Goal: Task Accomplishment & Management: Manage account settings

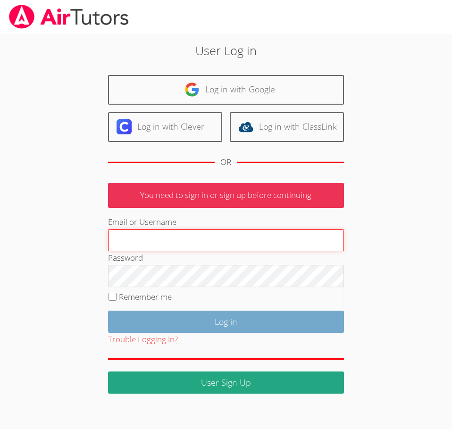
type input "hrod.airtutors@gmail.com"
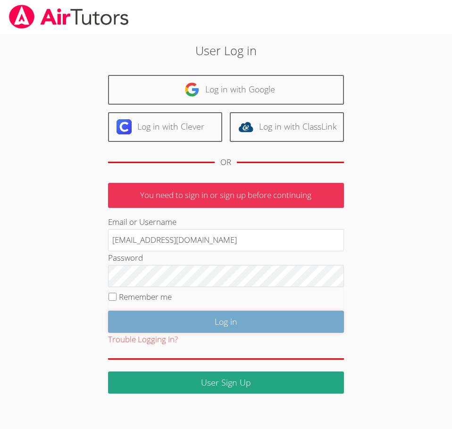
click at [229, 316] on input "Log in" at bounding box center [226, 322] width 236 height 22
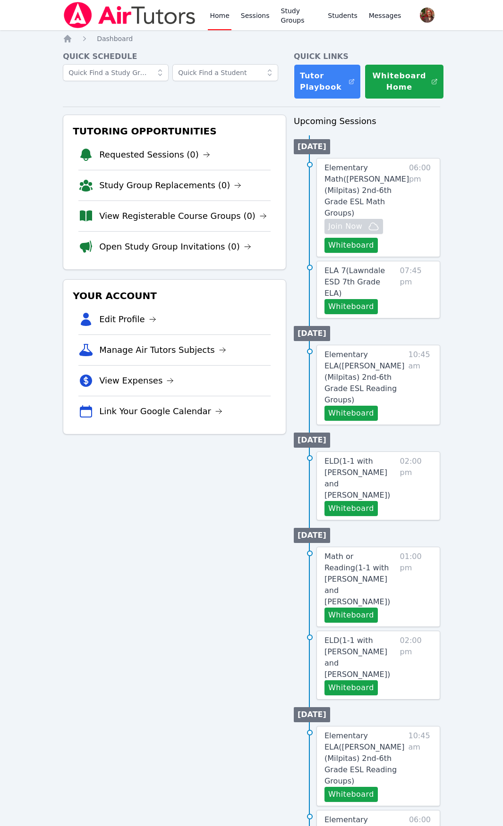
click at [134, 18] on img at bounding box center [130, 15] width 134 height 26
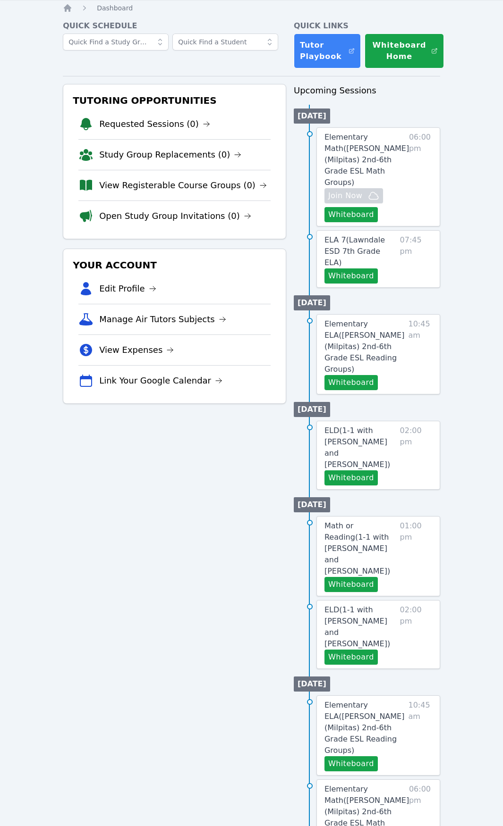
scroll to position [47, 0]
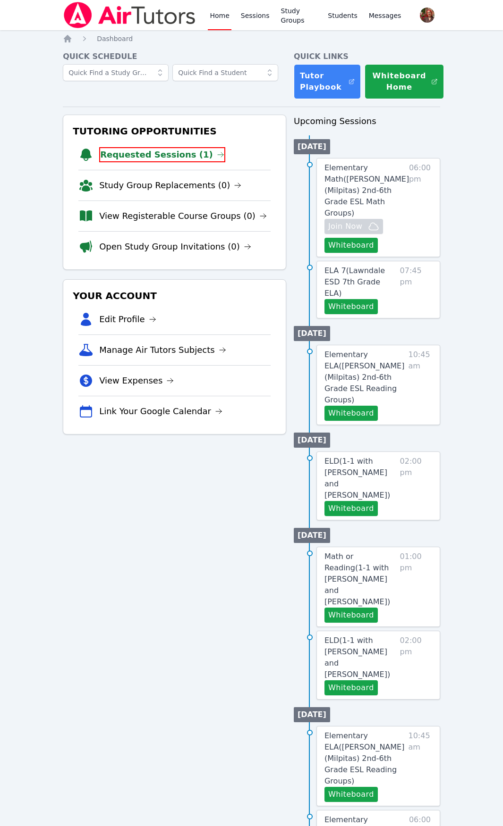
drag, startPoint x: 471, startPoint y: 370, endPoint x: 469, endPoint y: 358, distance: 13.1
click at [471, 370] on div "Home Sessions Study Groups Students Messages Open user menu Hafsa Rodriguez Ope…" at bounding box center [251, 540] width 503 height 1081
click at [186, 154] on link "Requested Sessions (1)" at bounding box center [162, 154] width 126 height 15
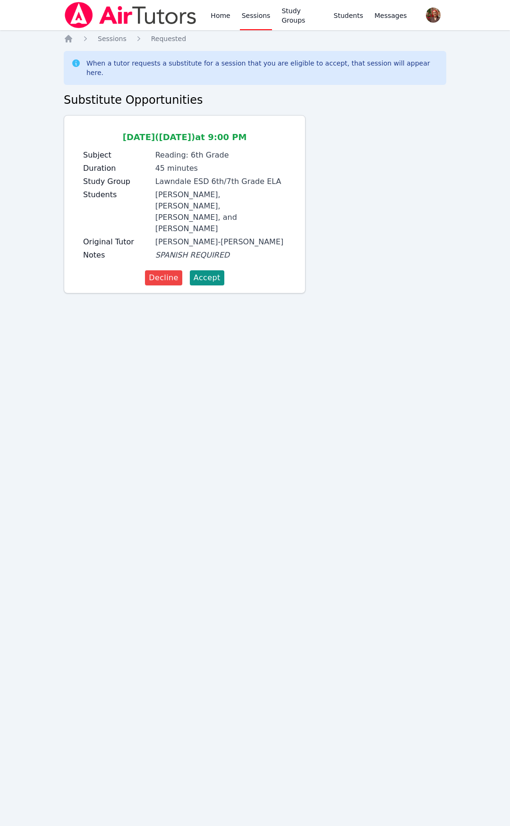
click at [99, 21] on img at bounding box center [131, 15] width 134 height 26
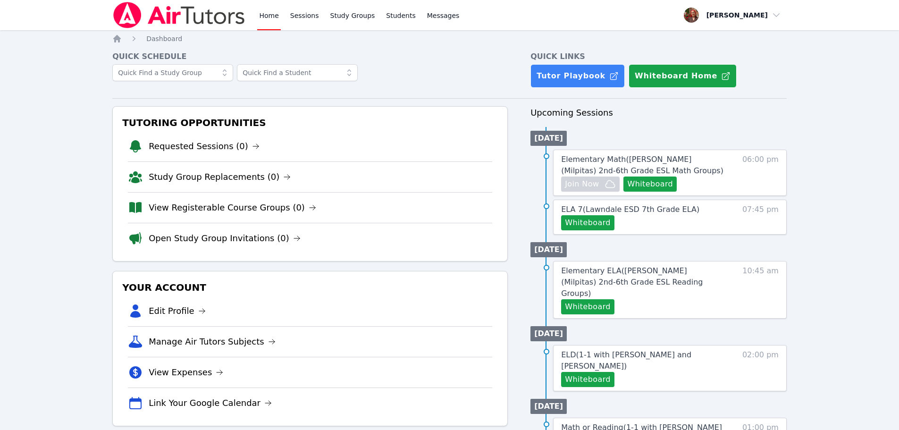
click at [146, 13] on img at bounding box center [179, 15] width 134 height 26
